Goal: Task Accomplishment & Management: Manage account settings

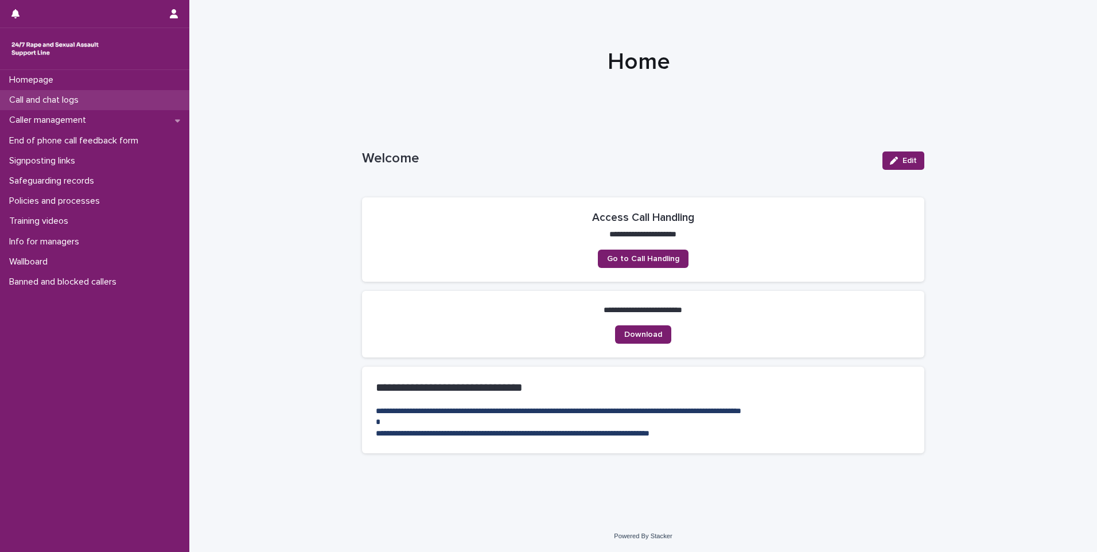
click at [82, 97] on p "Call and chat logs" at bounding box center [46, 100] width 83 height 11
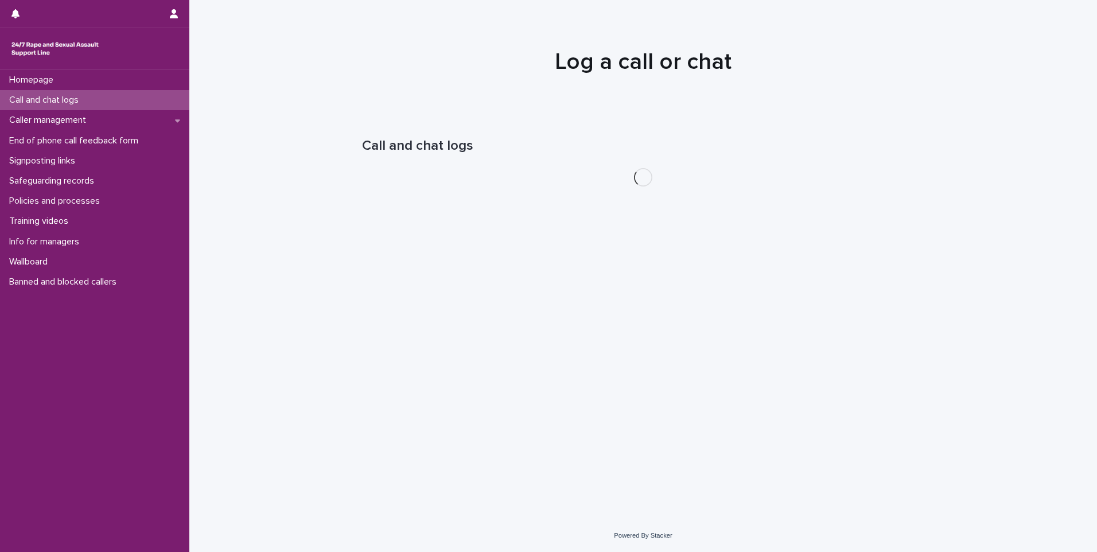
click at [82, 97] on p "Call and chat logs" at bounding box center [46, 100] width 83 height 11
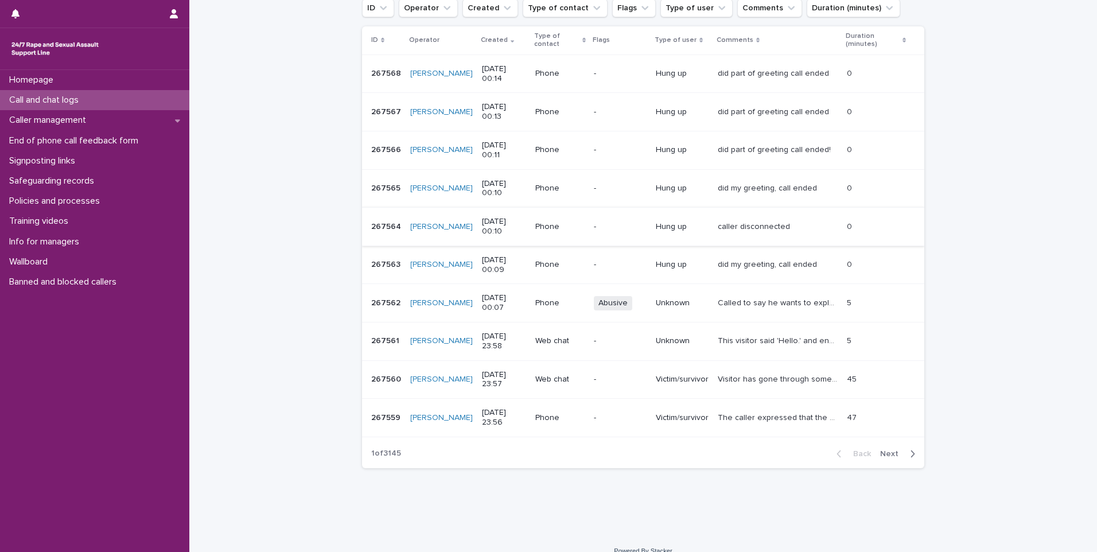
scroll to position [186, 0]
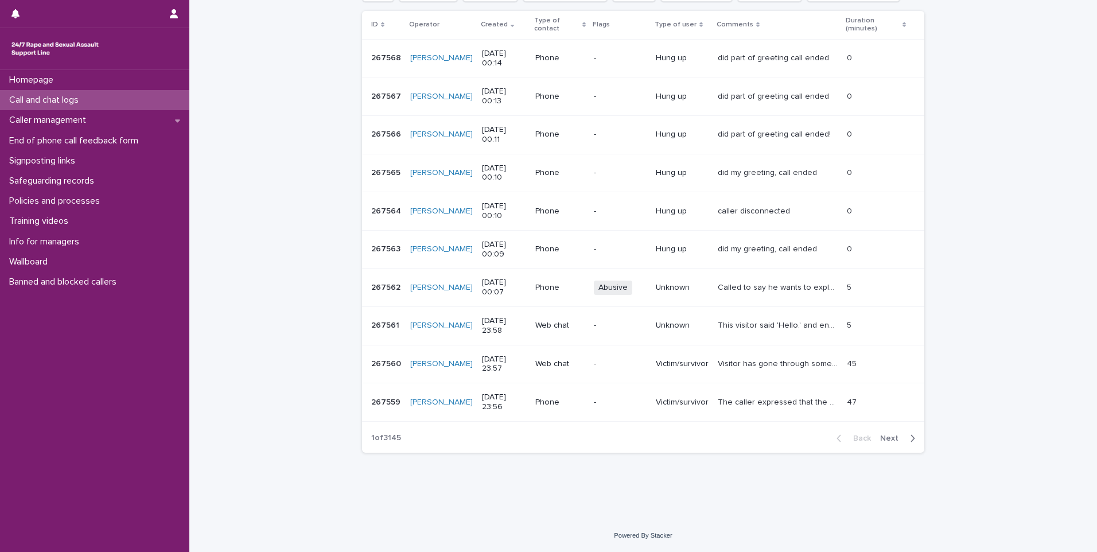
click at [891, 438] on span "Next" at bounding box center [892, 438] width 25 height 8
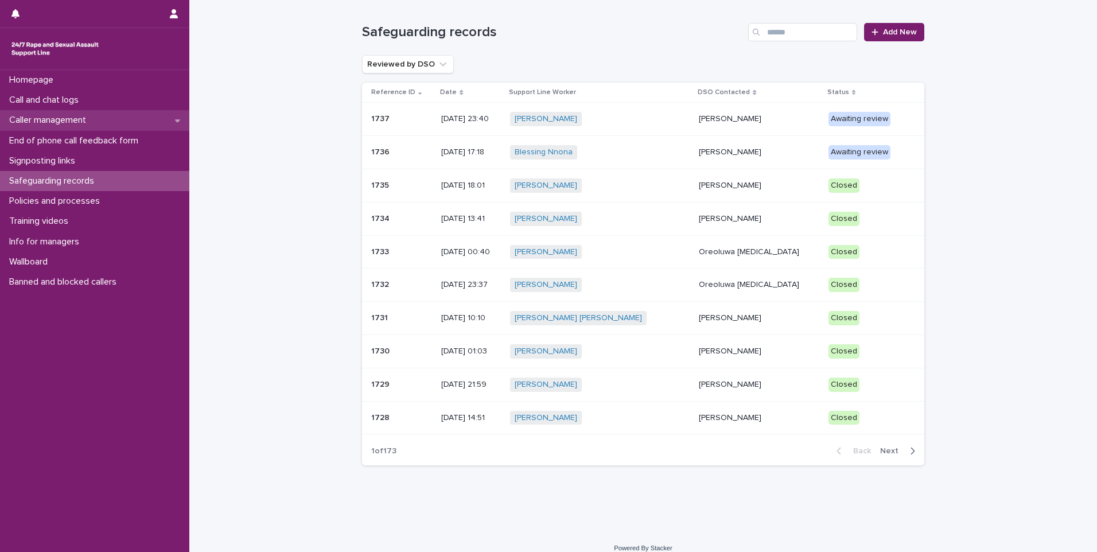
click at [87, 118] on p "Caller management" at bounding box center [50, 120] width 91 height 11
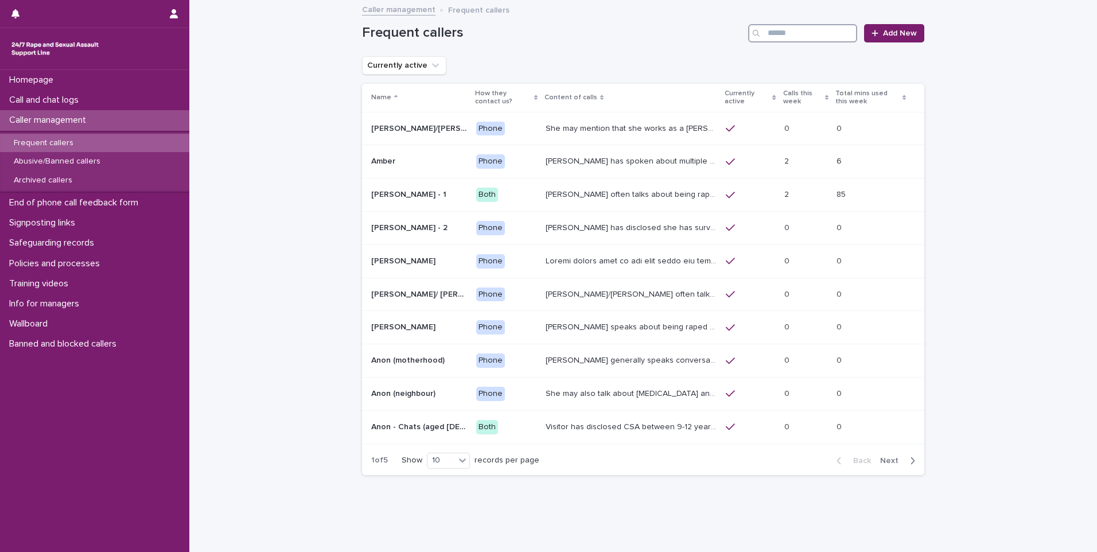
click at [793, 30] on input "Search" at bounding box center [802, 33] width 109 height 18
click at [146, 108] on div "Call and chat logs" at bounding box center [94, 100] width 189 height 20
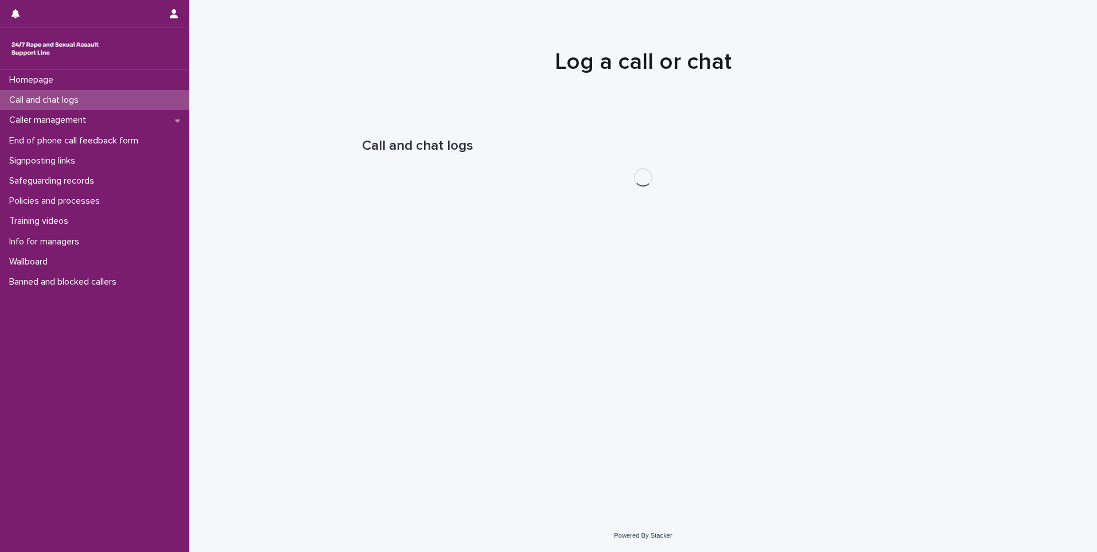
click at [146, 108] on div "Call and chat logs" at bounding box center [94, 100] width 189 height 20
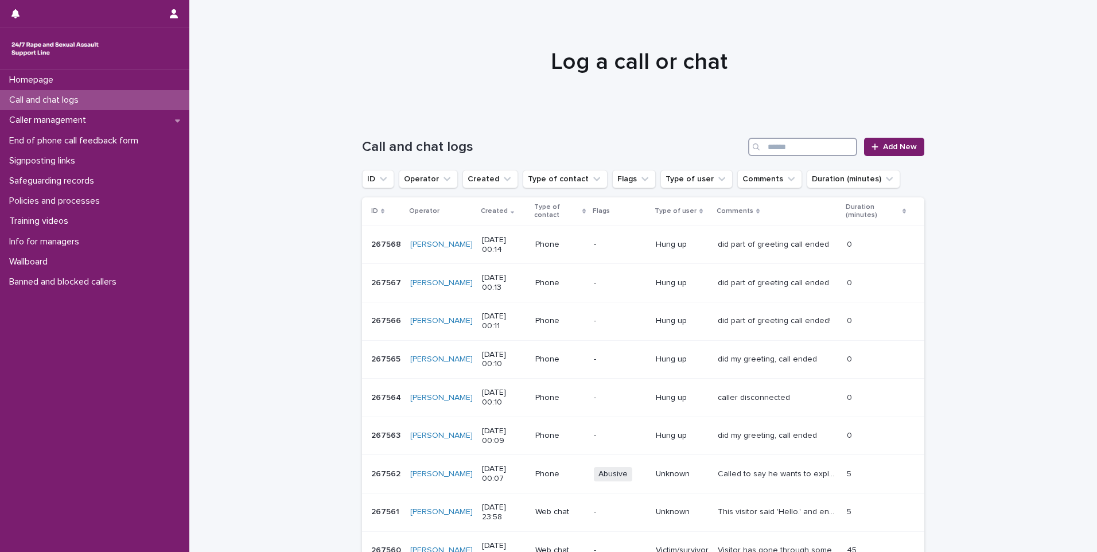
click at [778, 141] on input "Search" at bounding box center [802, 147] width 109 height 18
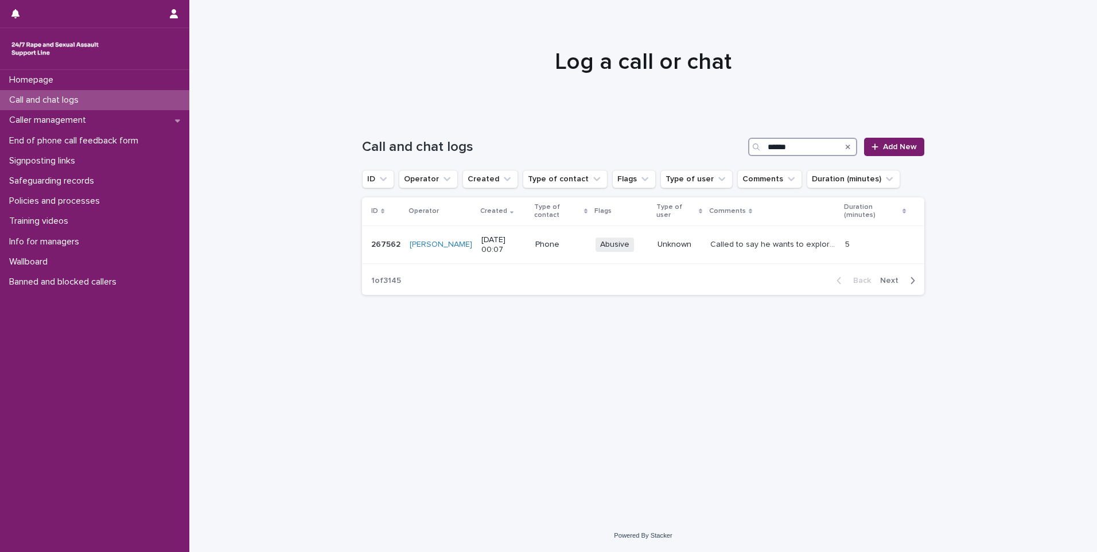
type input "******"
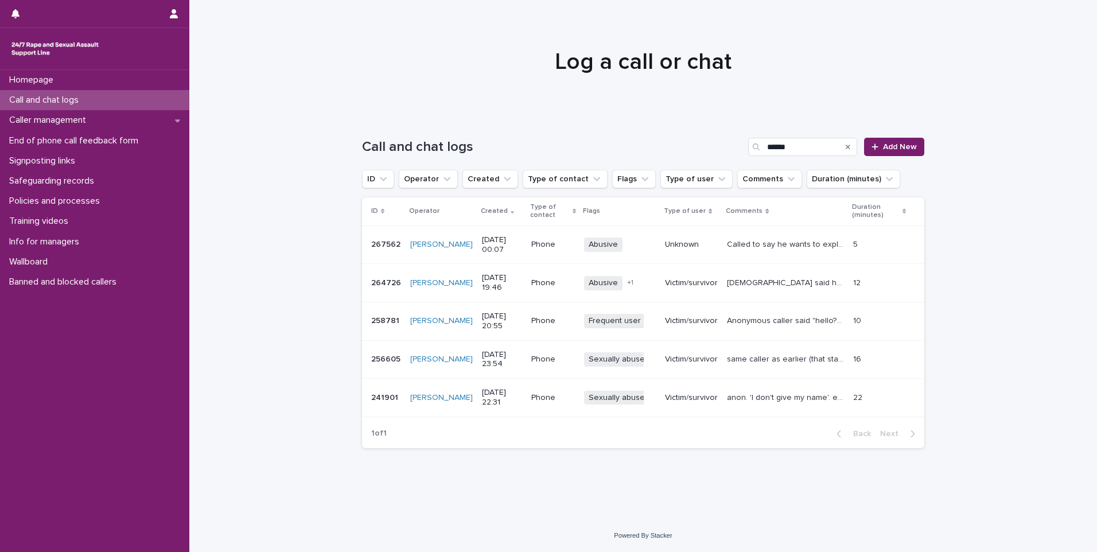
click at [606, 317] on span "Frequent user" at bounding box center [614, 321] width 61 height 14
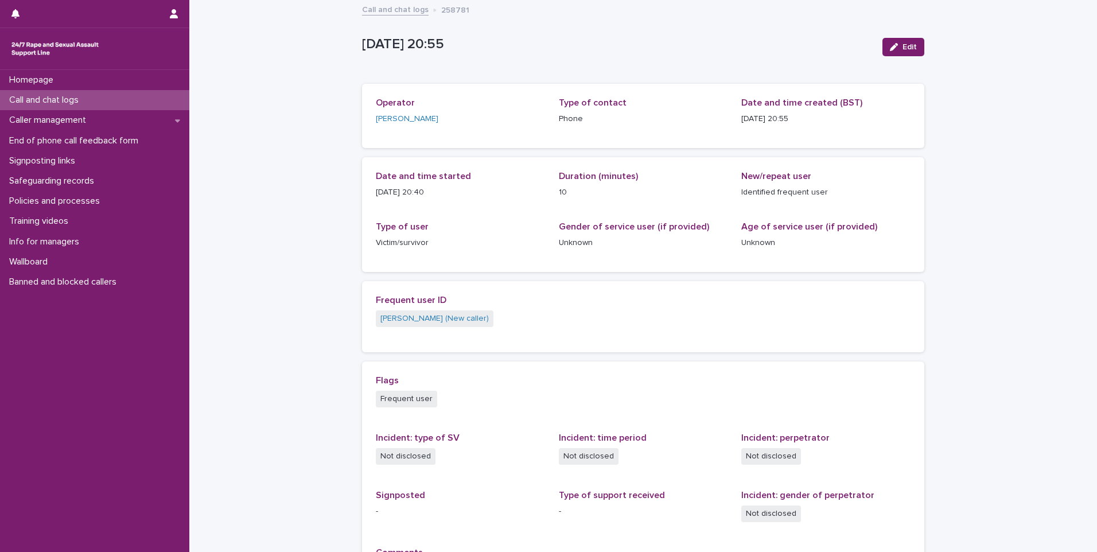
click at [141, 100] on div "Call and chat logs" at bounding box center [94, 100] width 189 height 20
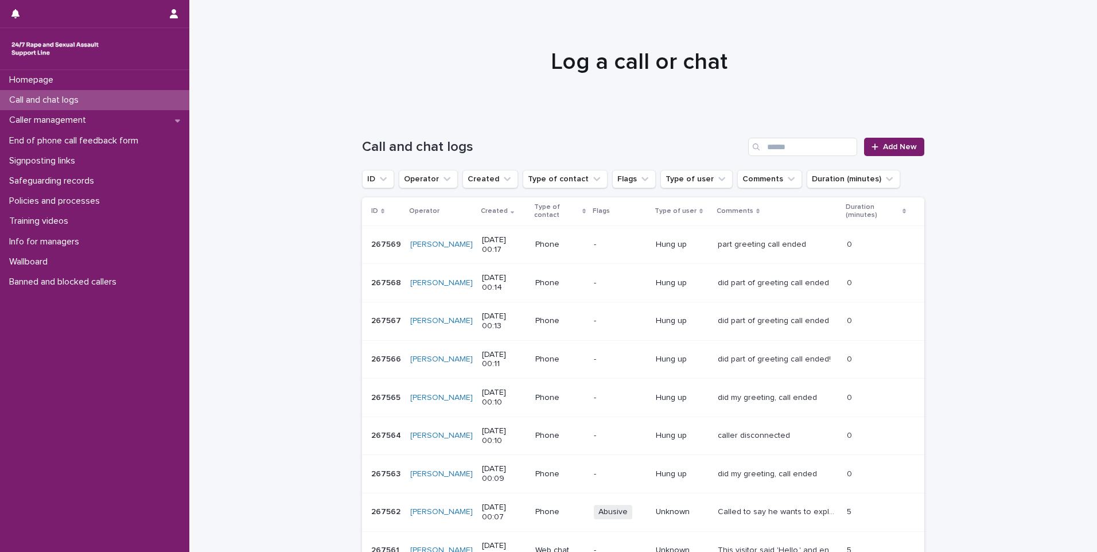
click at [153, 101] on div "Call and chat logs" at bounding box center [94, 100] width 189 height 20
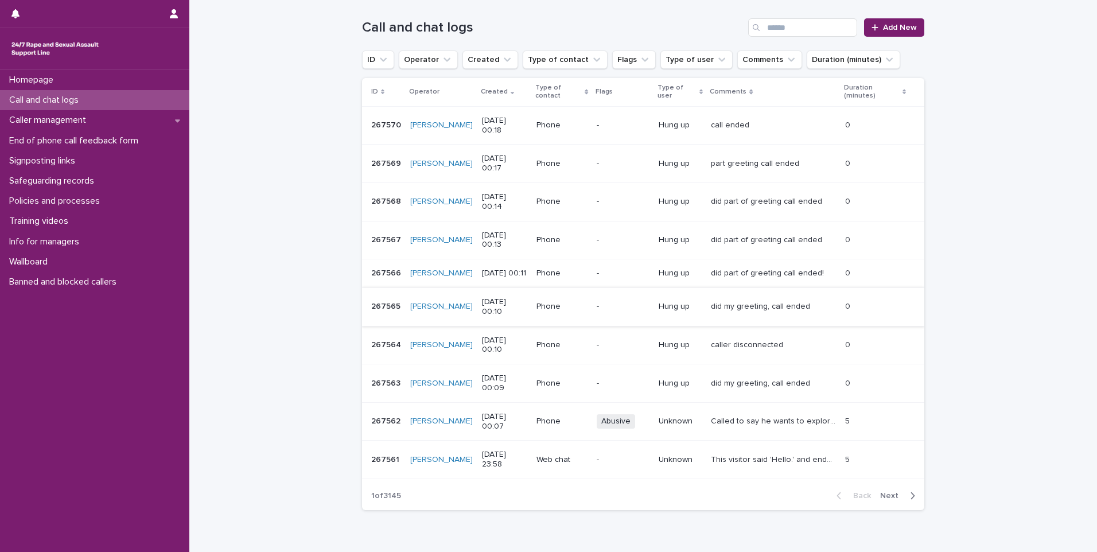
scroll to position [186, 0]
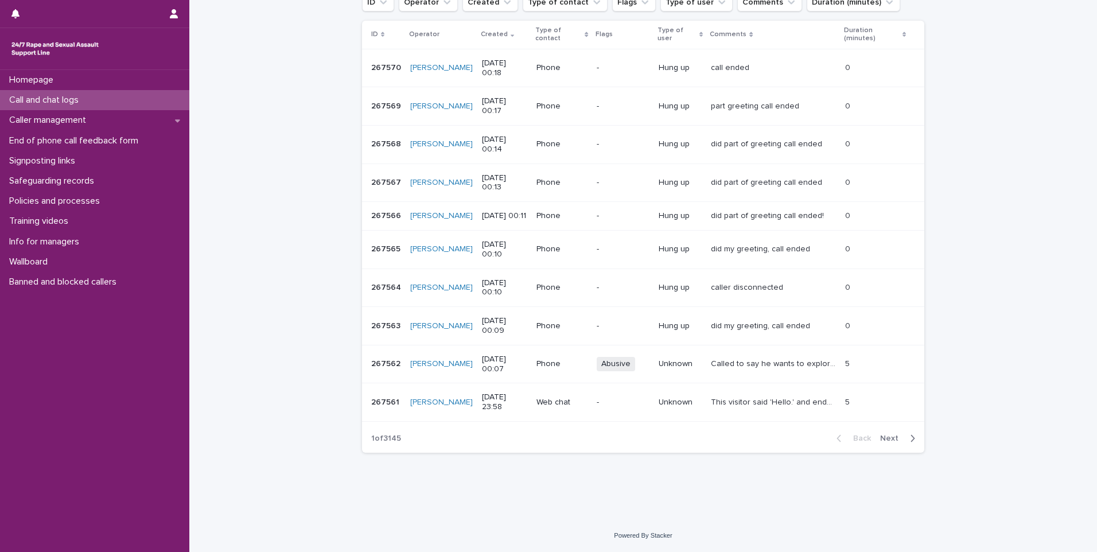
click at [691, 371] on div "Unknown" at bounding box center [680, 363] width 44 height 19
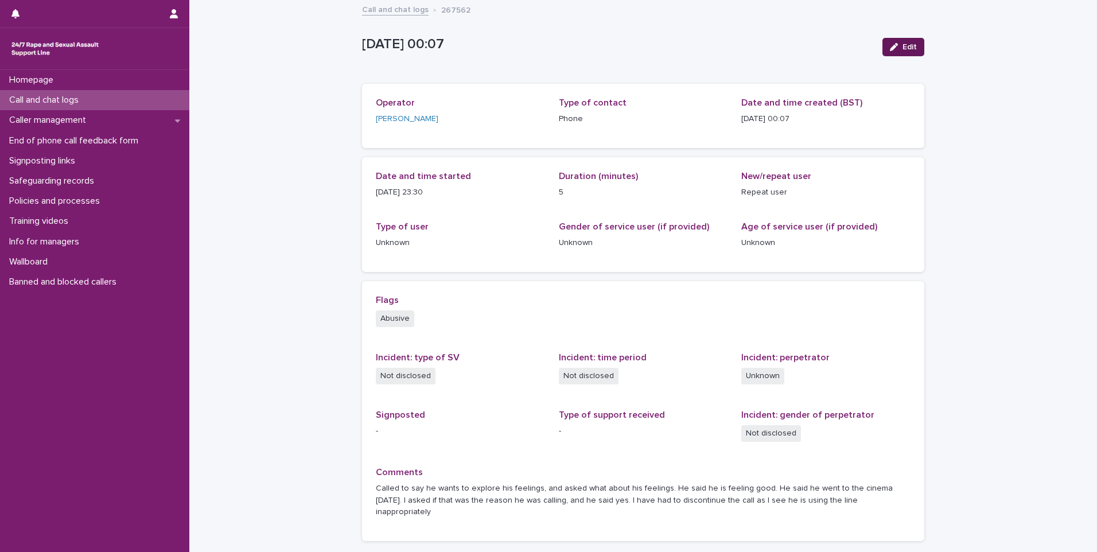
click at [902, 48] on span "Edit" at bounding box center [909, 47] width 14 height 8
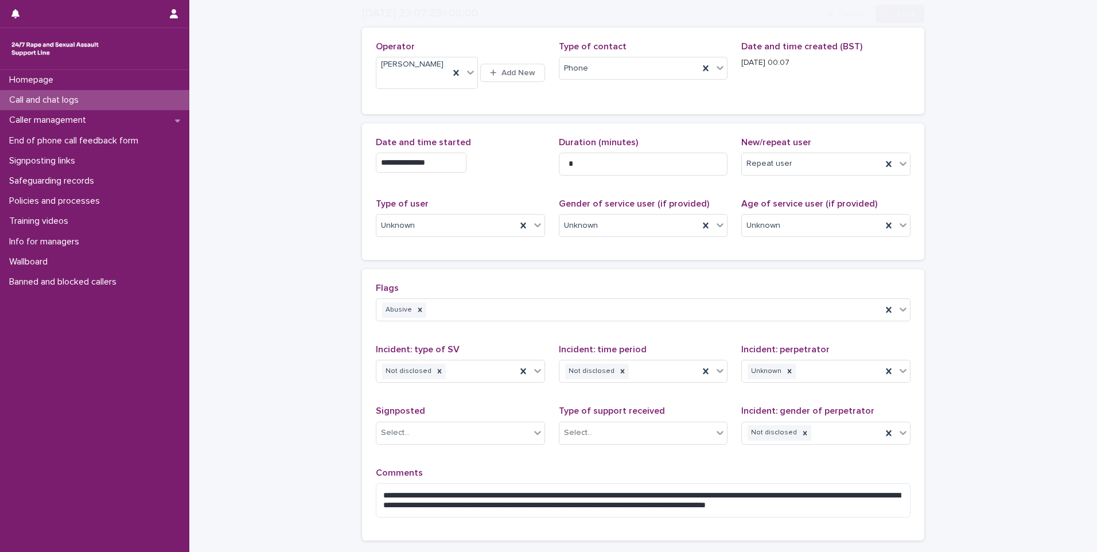
scroll to position [155, 0]
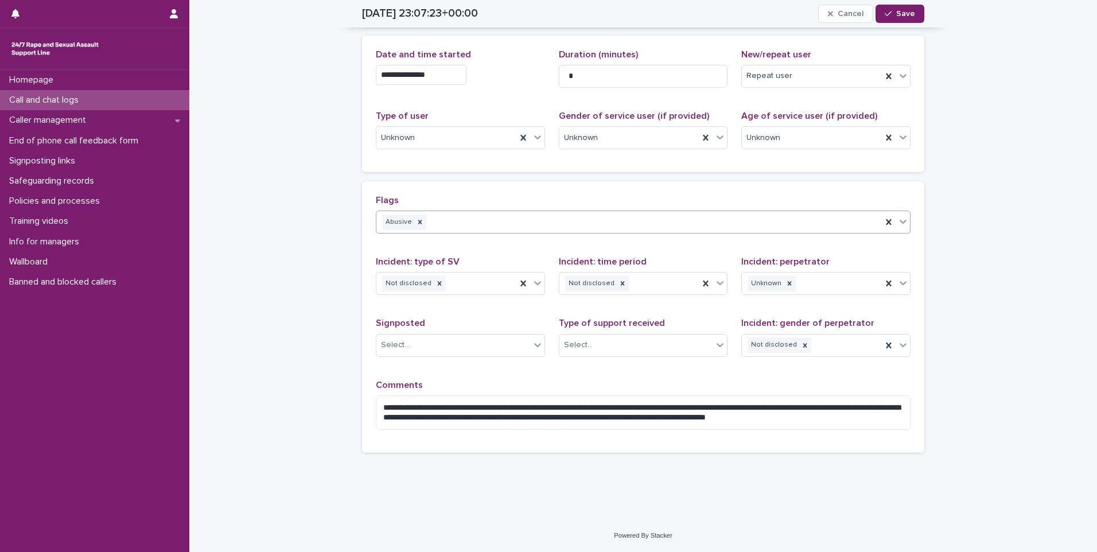
click at [521, 223] on div "Abusive" at bounding box center [628, 222] width 505 height 20
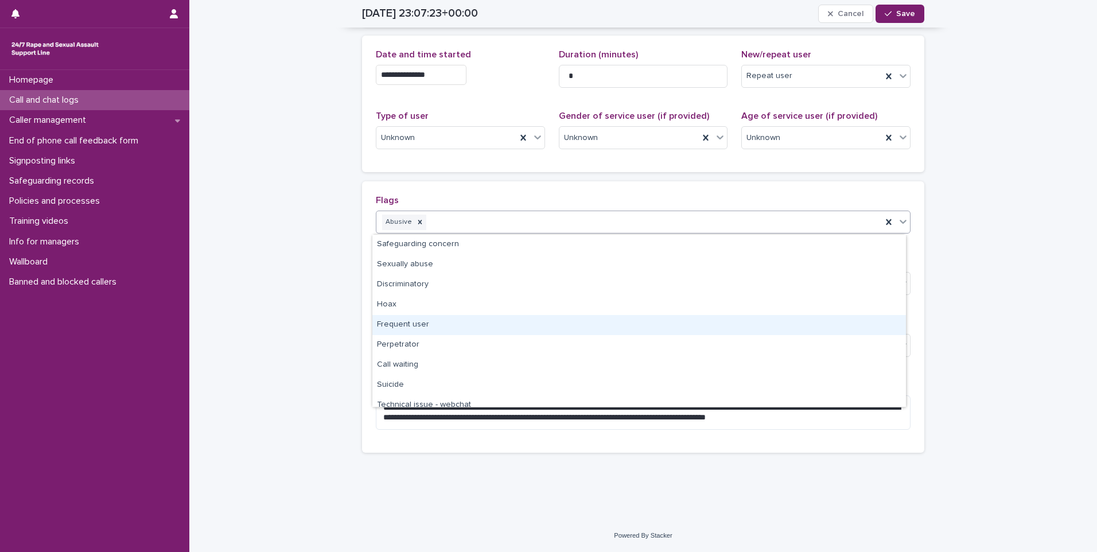
click at [415, 330] on div "Frequent user" at bounding box center [638, 325] width 533 height 20
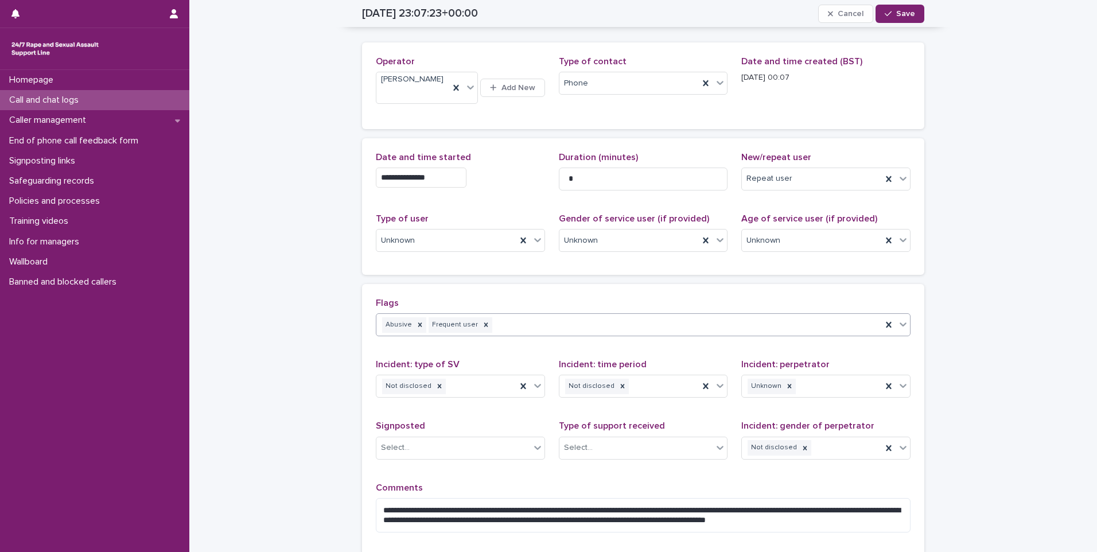
scroll to position [41, 0]
click at [467, 251] on div "Unknown" at bounding box center [446, 241] width 140 height 19
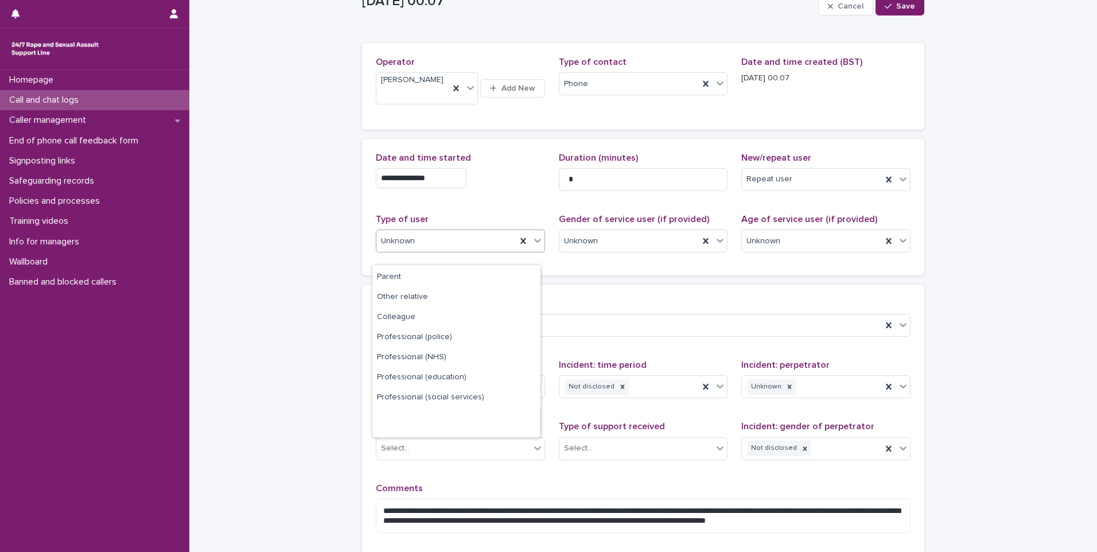
scroll to position [0, 0]
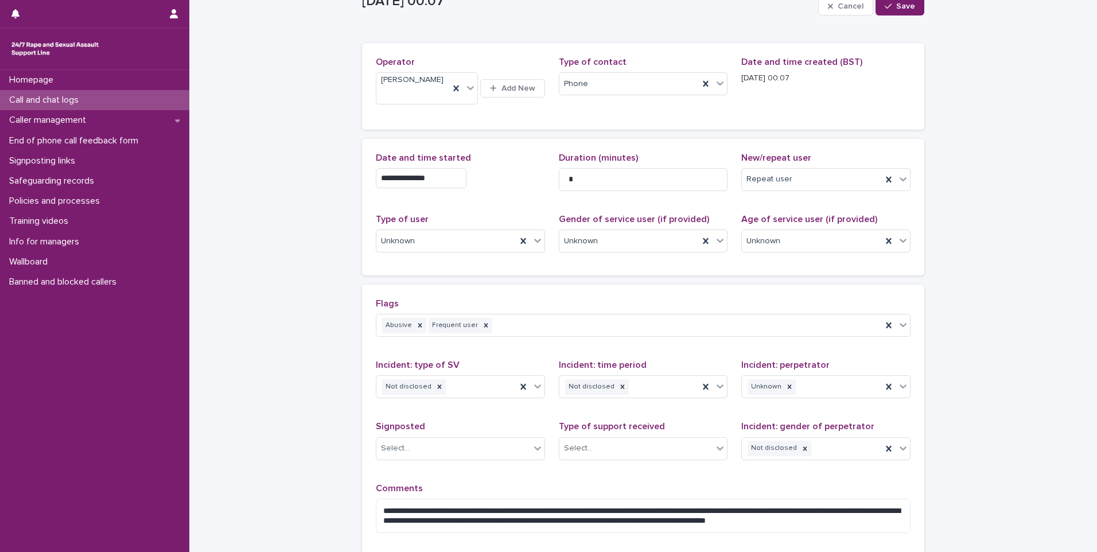
click at [552, 275] on div "**********" at bounding box center [643, 207] width 562 height 137
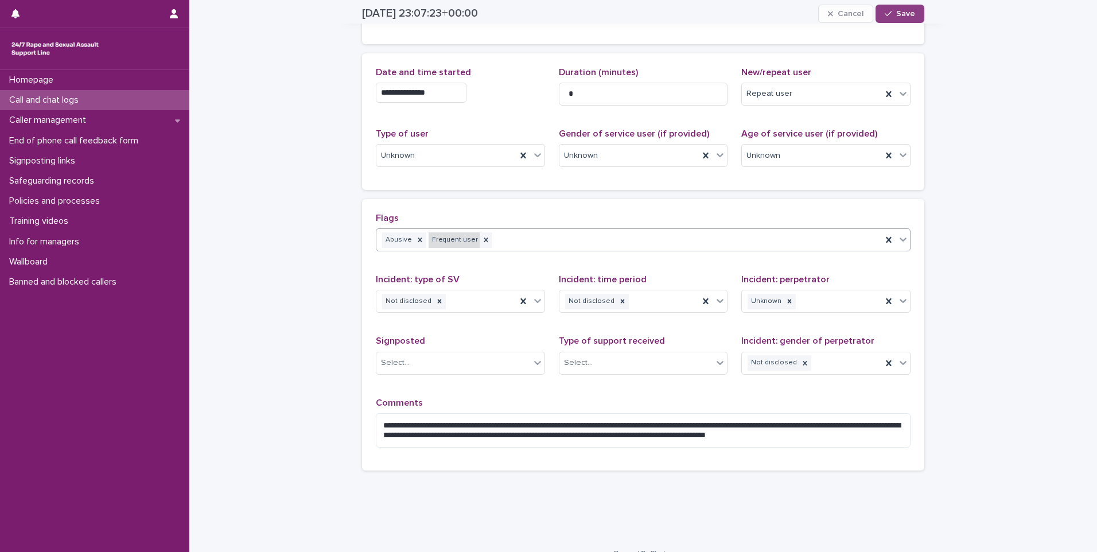
scroll to position [155, 0]
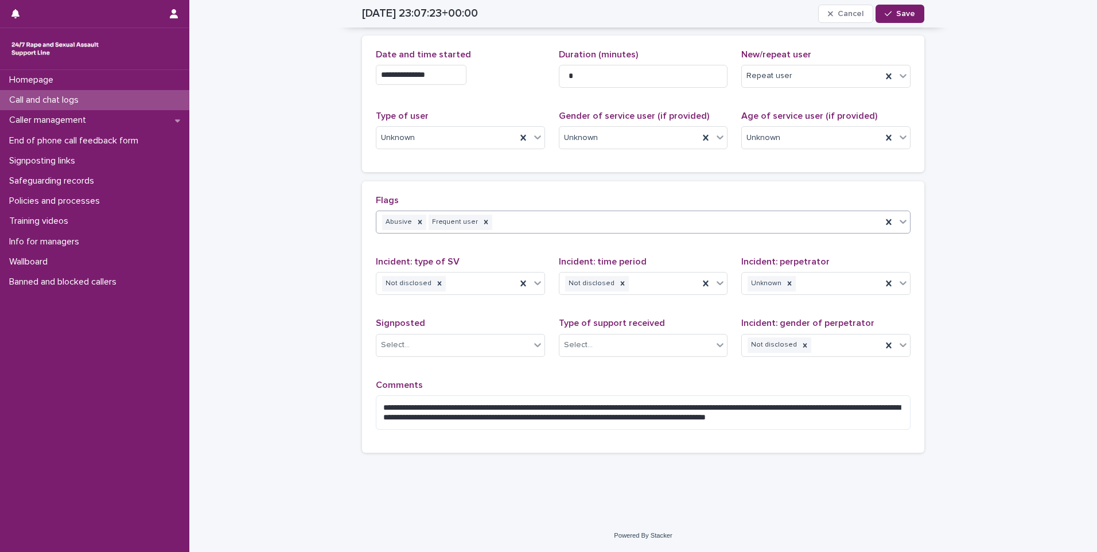
click at [547, 222] on div "Abusive Frequent user" at bounding box center [628, 222] width 505 height 20
click at [552, 201] on p "Flags" at bounding box center [643, 200] width 535 height 11
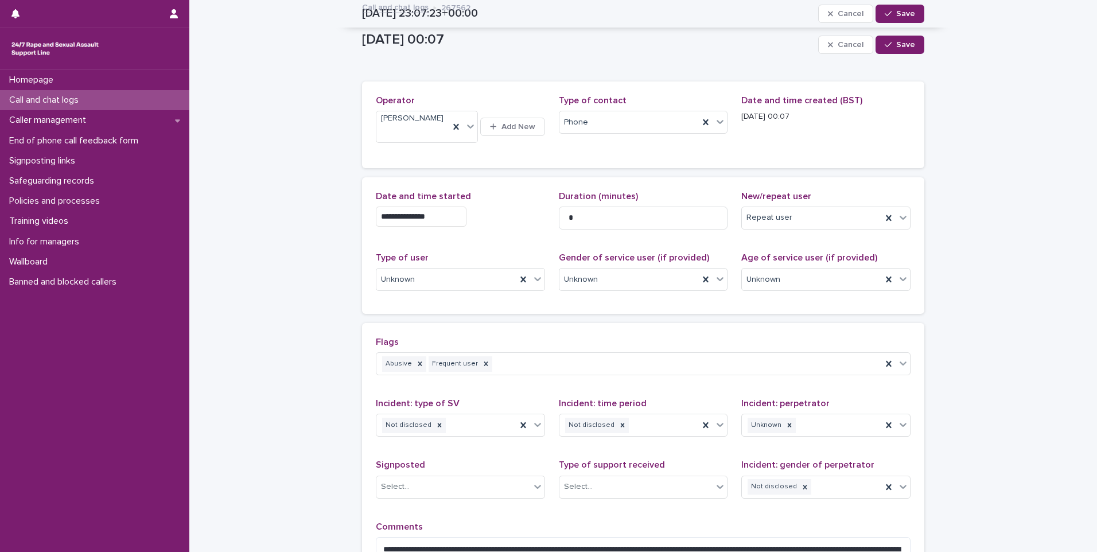
scroll to position [0, 0]
